Goal: Use online tool/utility: Use online tool/utility

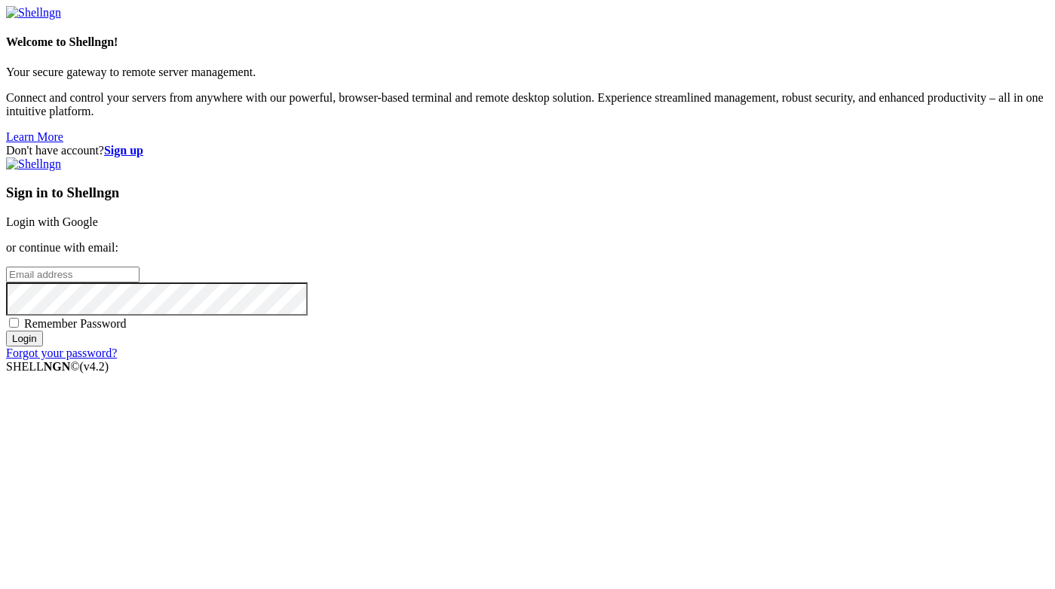
click at [98, 224] on link "Login with Google" at bounding box center [52, 222] width 92 height 13
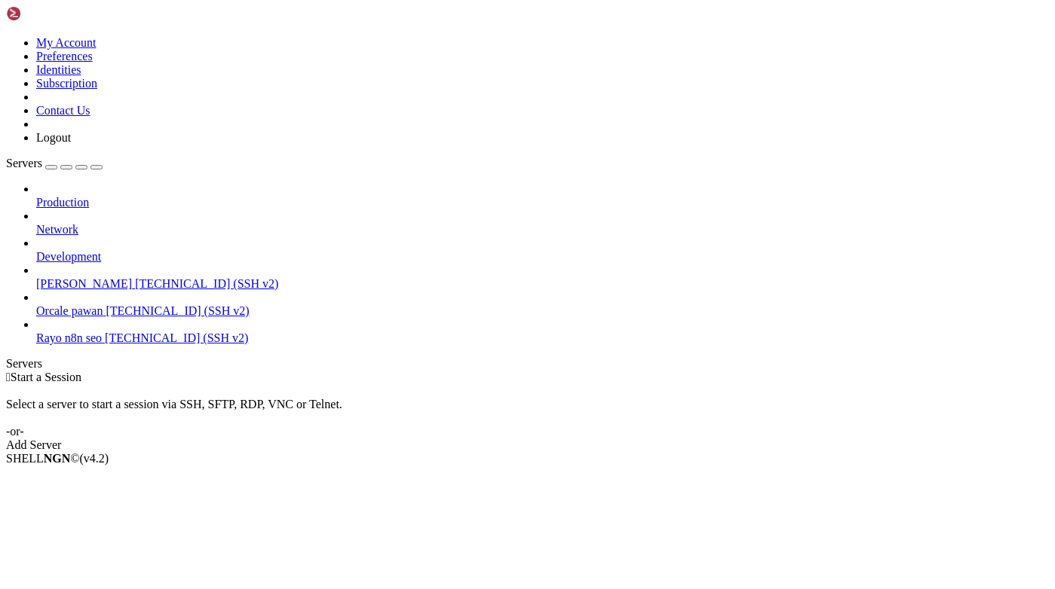
click at [79, 277] on span "[PERSON_NAME]" at bounding box center [84, 283] width 96 height 13
click at [76, 478] on span "Connect" at bounding box center [56, 484] width 40 height 13
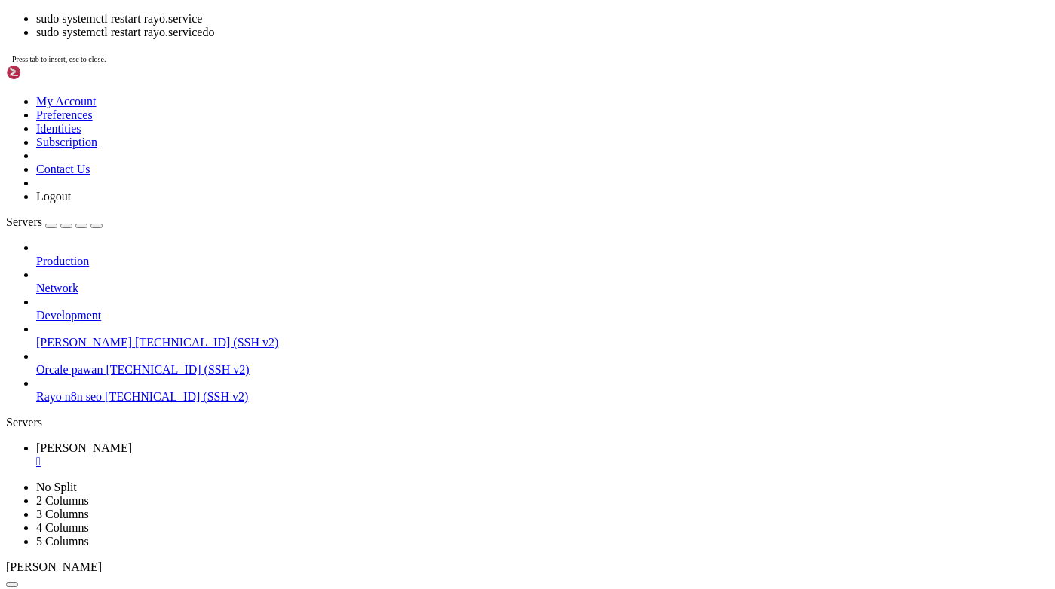
scroll to position [138, 0]
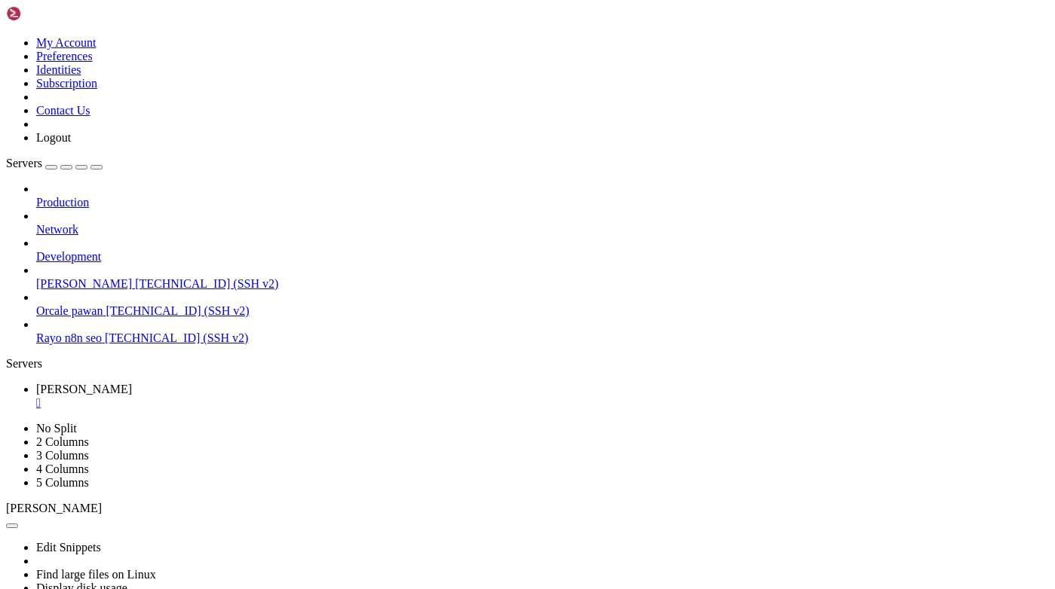
drag, startPoint x: 11, startPoint y: 1052, endPoint x: 544, endPoint y: 1113, distance: 536.3
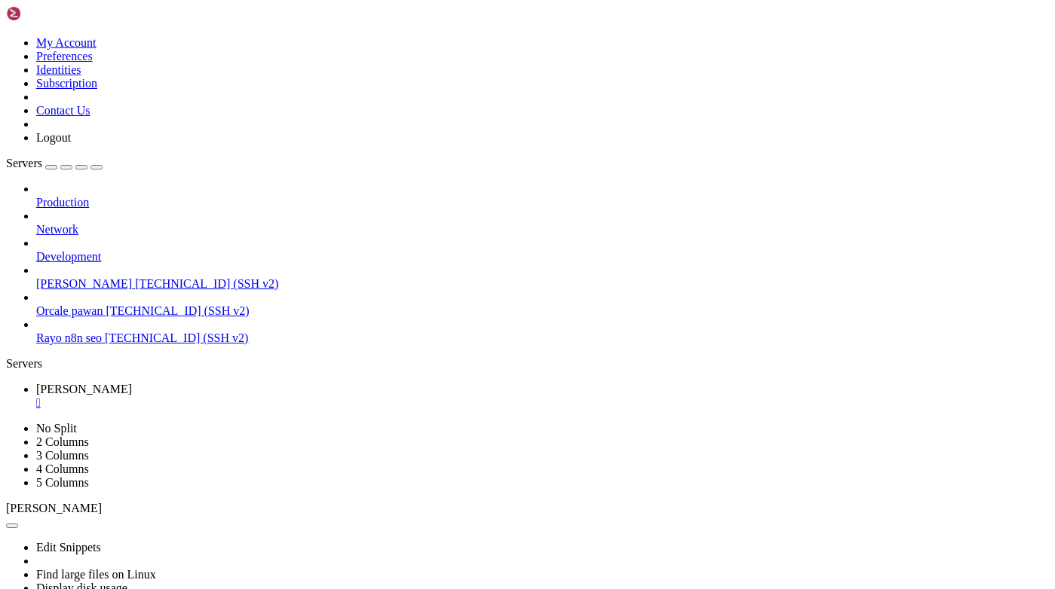
drag, startPoint x: 12, startPoint y: 1052, endPoint x: 611, endPoint y: 1125, distance: 603.6
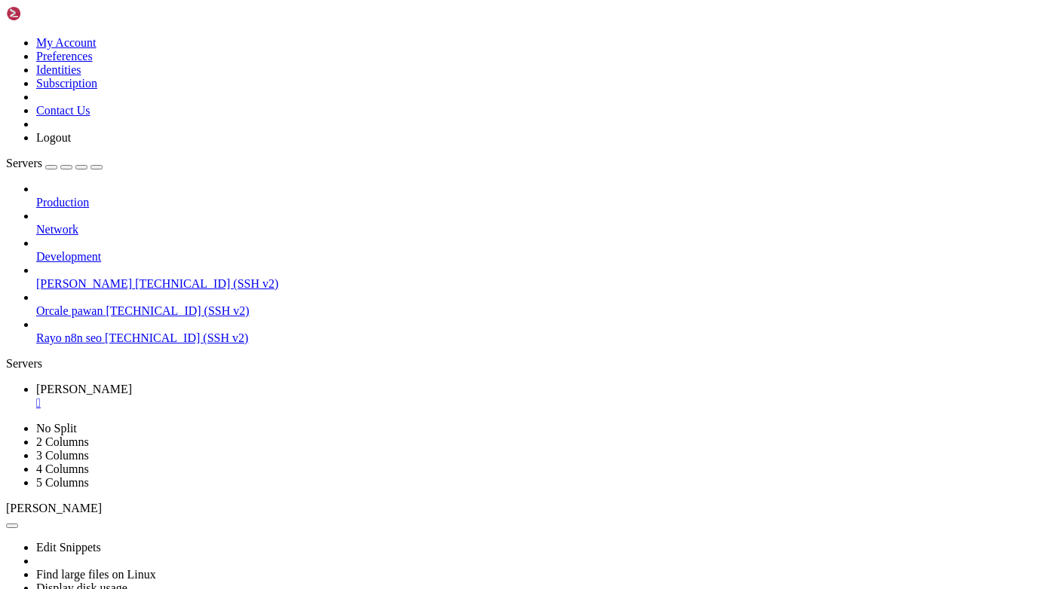
scroll to position [639, 0]
